Goal: Complete application form

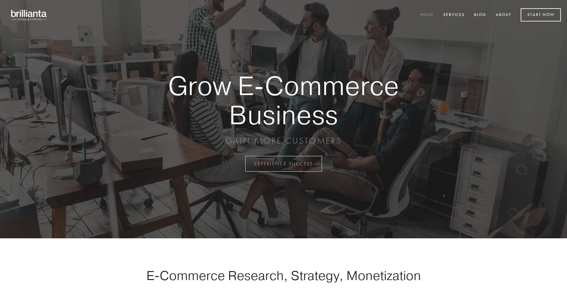
scroll to position [1608, 0]
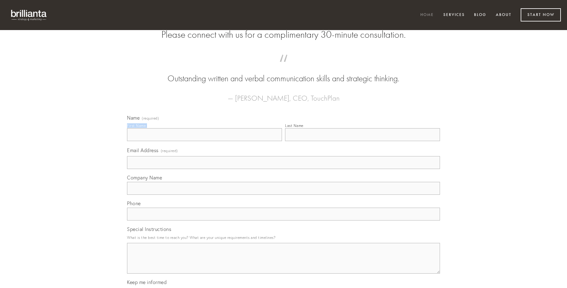
type input "[PERSON_NAME]"
click at [362, 141] on input "Last Name" at bounding box center [362, 134] width 155 height 13
type input "[PERSON_NAME]"
click at [284, 169] on input "Email Address (required)" at bounding box center [283, 162] width 313 height 13
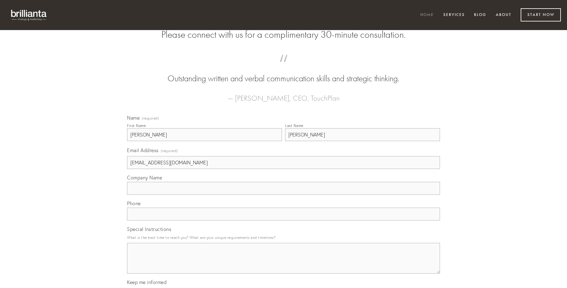
type input "[EMAIL_ADDRESS][DOMAIN_NAME]"
click at [284, 195] on input "Company Name" at bounding box center [283, 188] width 313 height 13
type input "sub"
click at [284, 221] on input "text" at bounding box center [283, 214] width 313 height 13
click at [284, 264] on textarea "Special Instructions" at bounding box center [283, 258] width 313 height 31
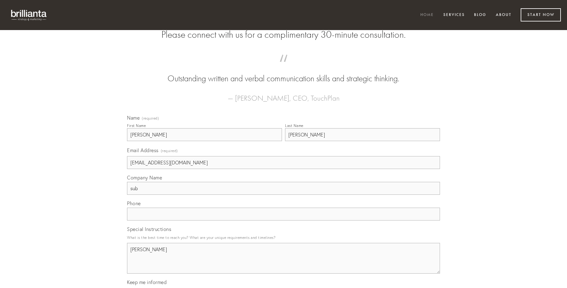
type textarea "[PERSON_NAME]"
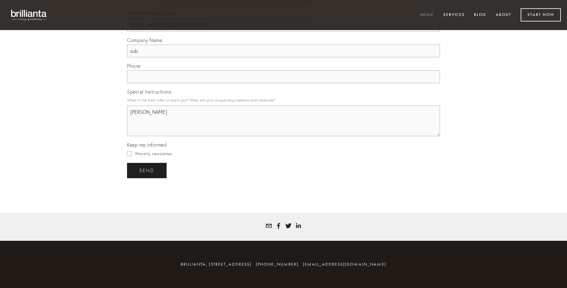
click at [147, 170] on span "send" at bounding box center [146, 171] width 15 height 6
